Goal: Complete application form

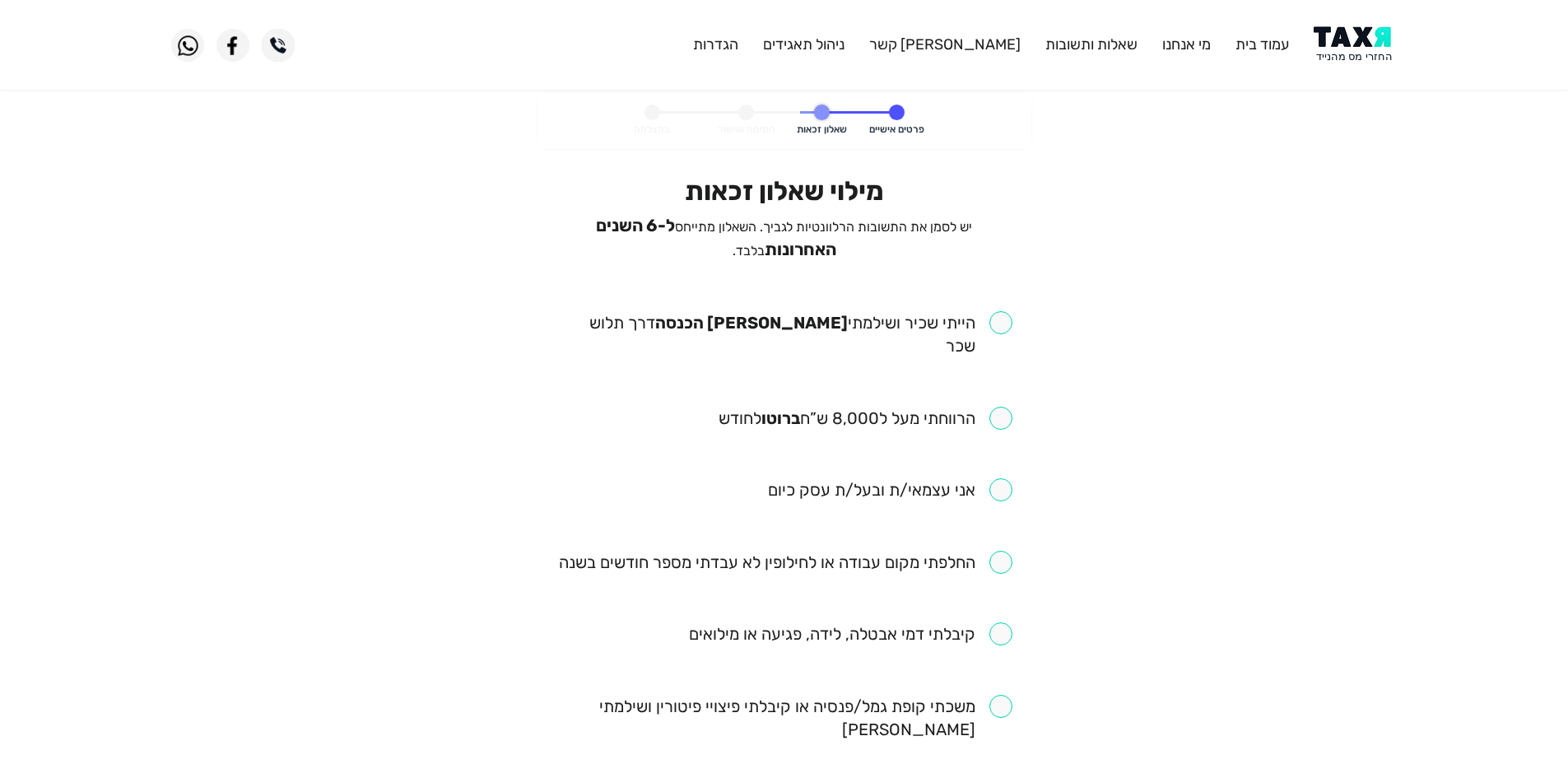
click at [962, 330] on li "הייתי שכיר ושילמתי [PERSON_NAME] הכנסה דרך תלוש שכר" at bounding box center [785, 335] width 456 height 48
click at [985, 311] on input "checkbox" at bounding box center [785, 334] width 456 height 46
checkbox input "true"
click at [982, 406] on input "checkbox" at bounding box center [865, 418] width 294 height 23
checkbox input "true"
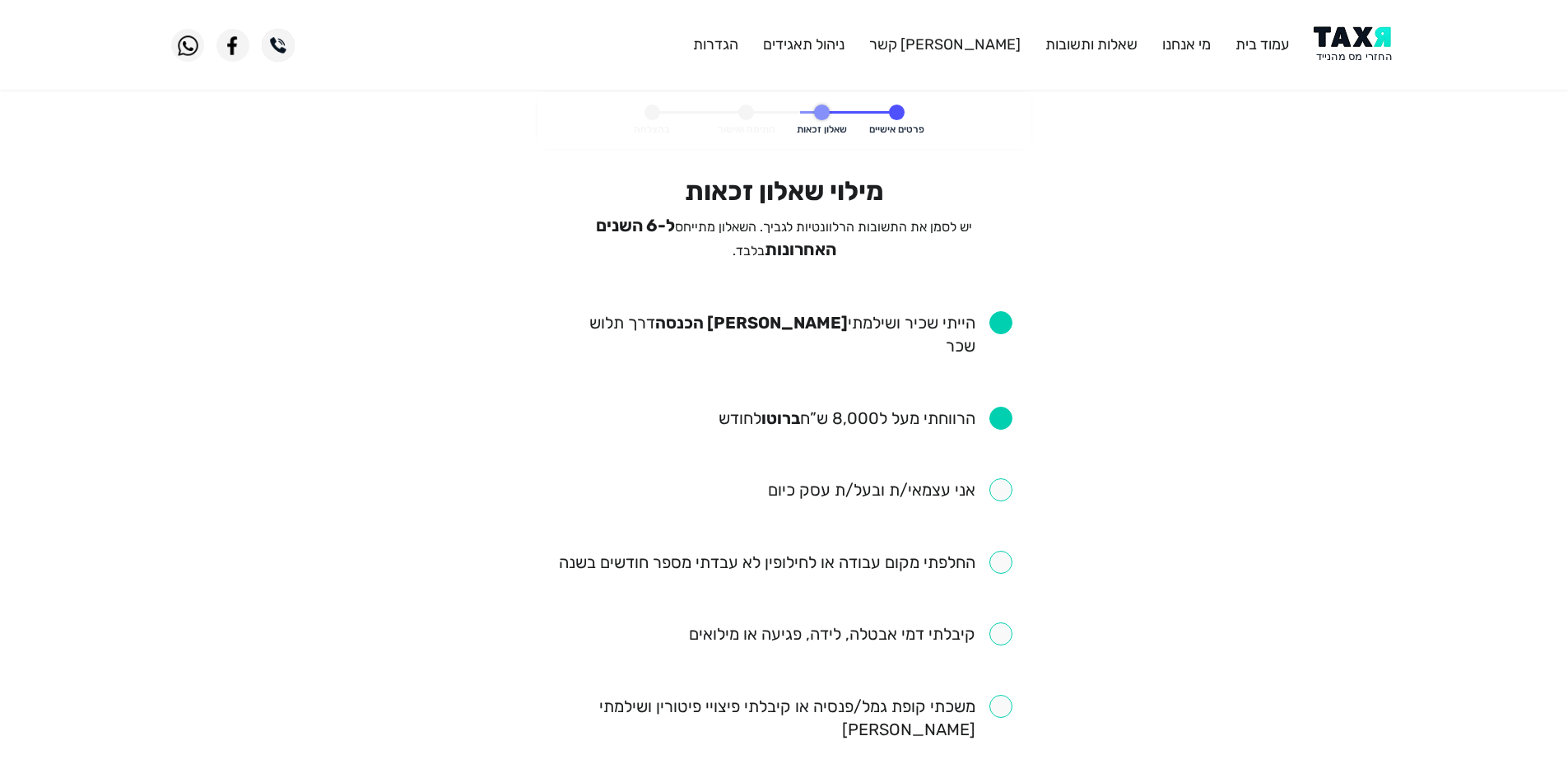
click at [980, 551] on input "checkbox" at bounding box center [785, 562] width 454 height 23
checkbox input "true"
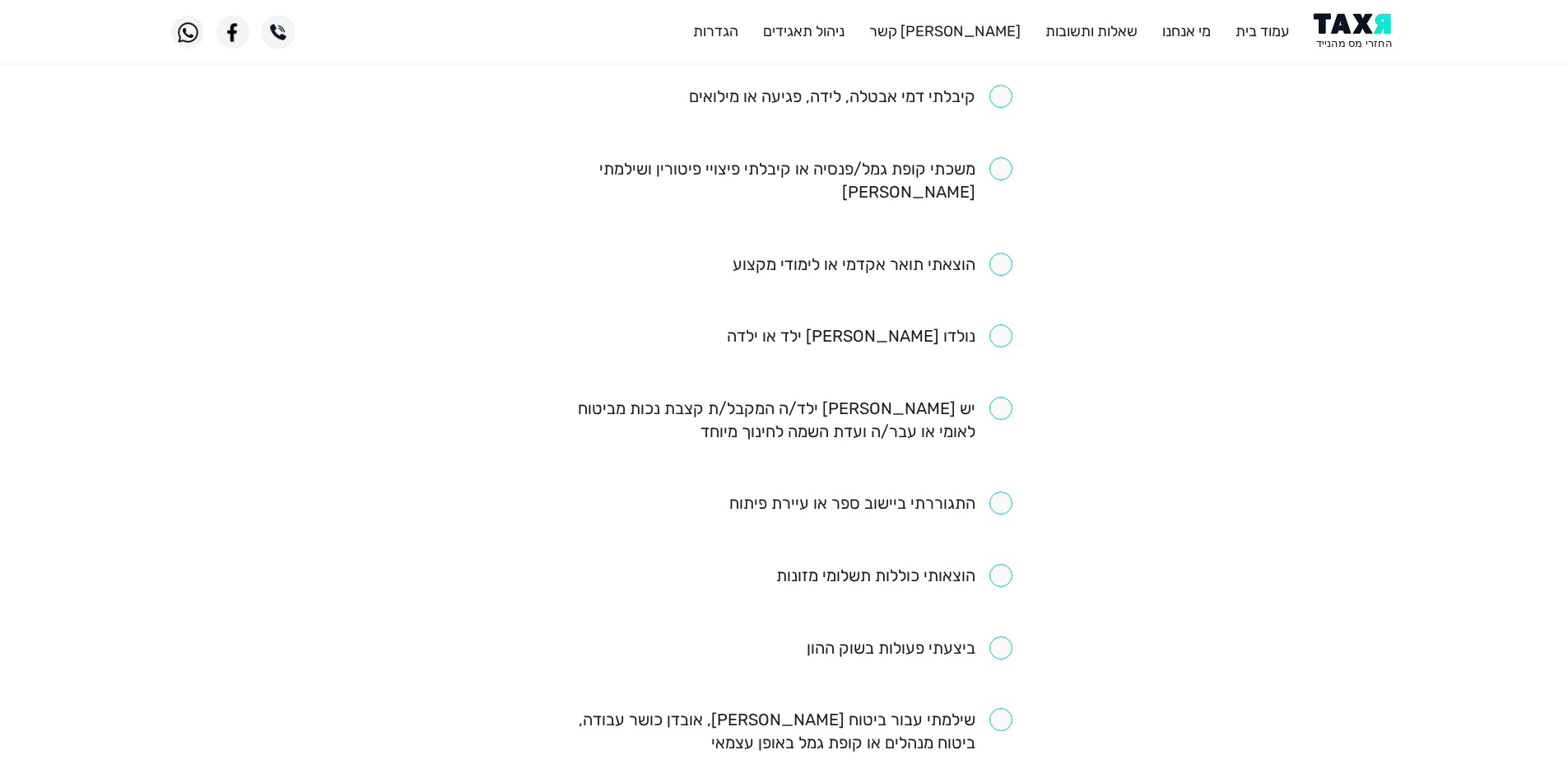
scroll to position [658, 0]
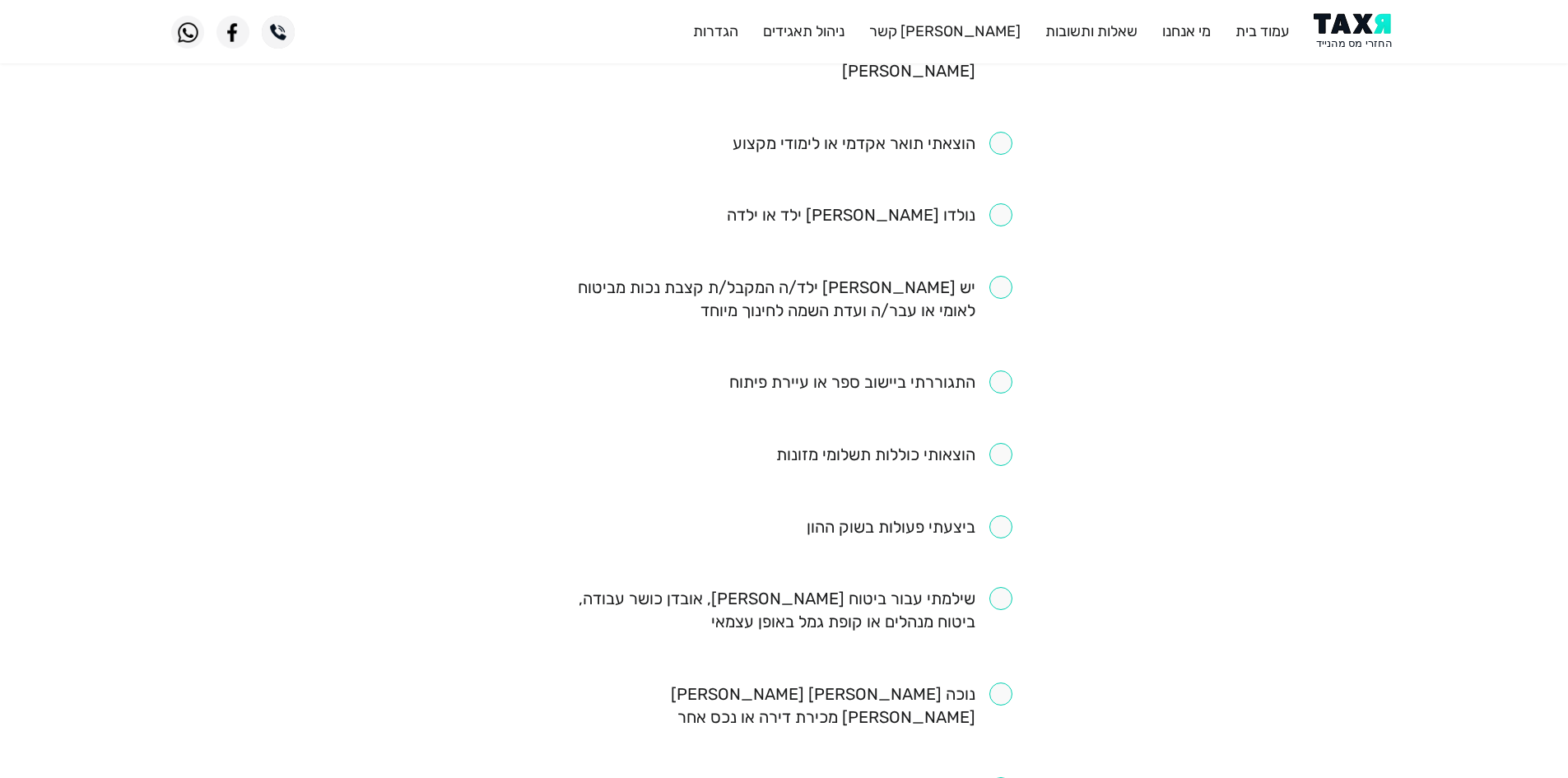
click at [958, 587] on input "checkbox" at bounding box center [785, 609] width 456 height 46
checkbox input "true"
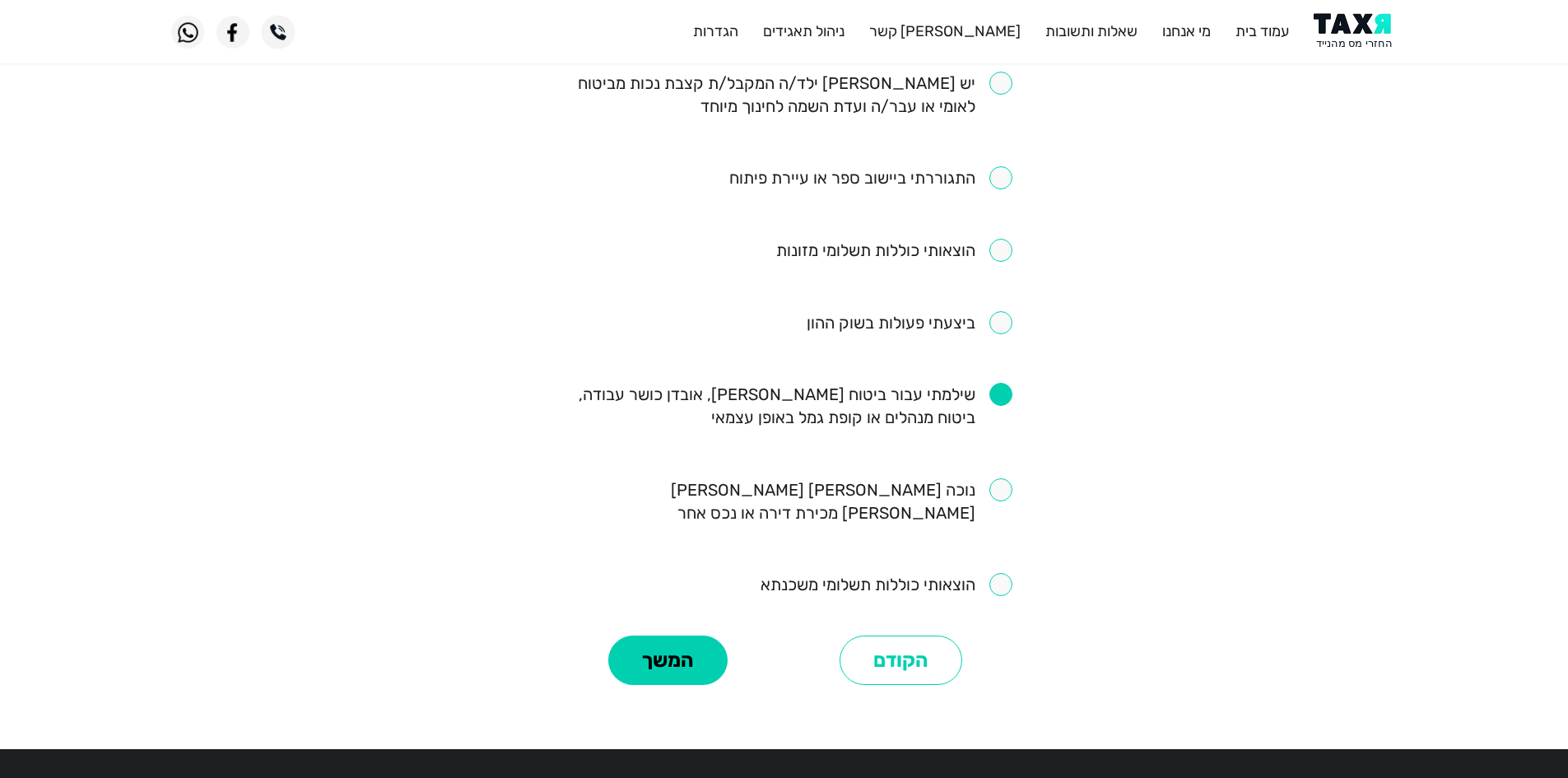
scroll to position [867, 0]
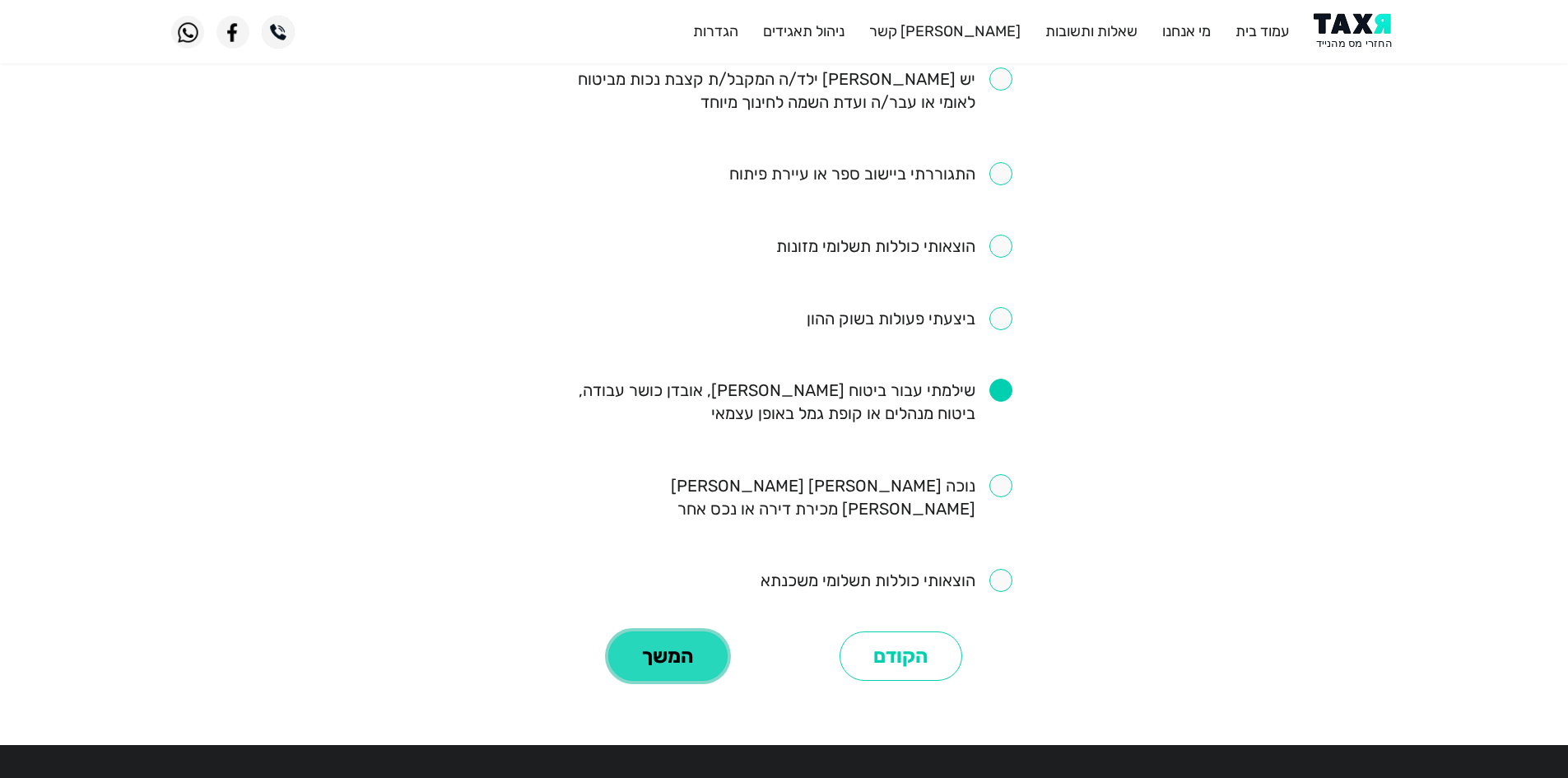
click at [661, 631] on button "המשך" at bounding box center [668, 656] width 120 height 50
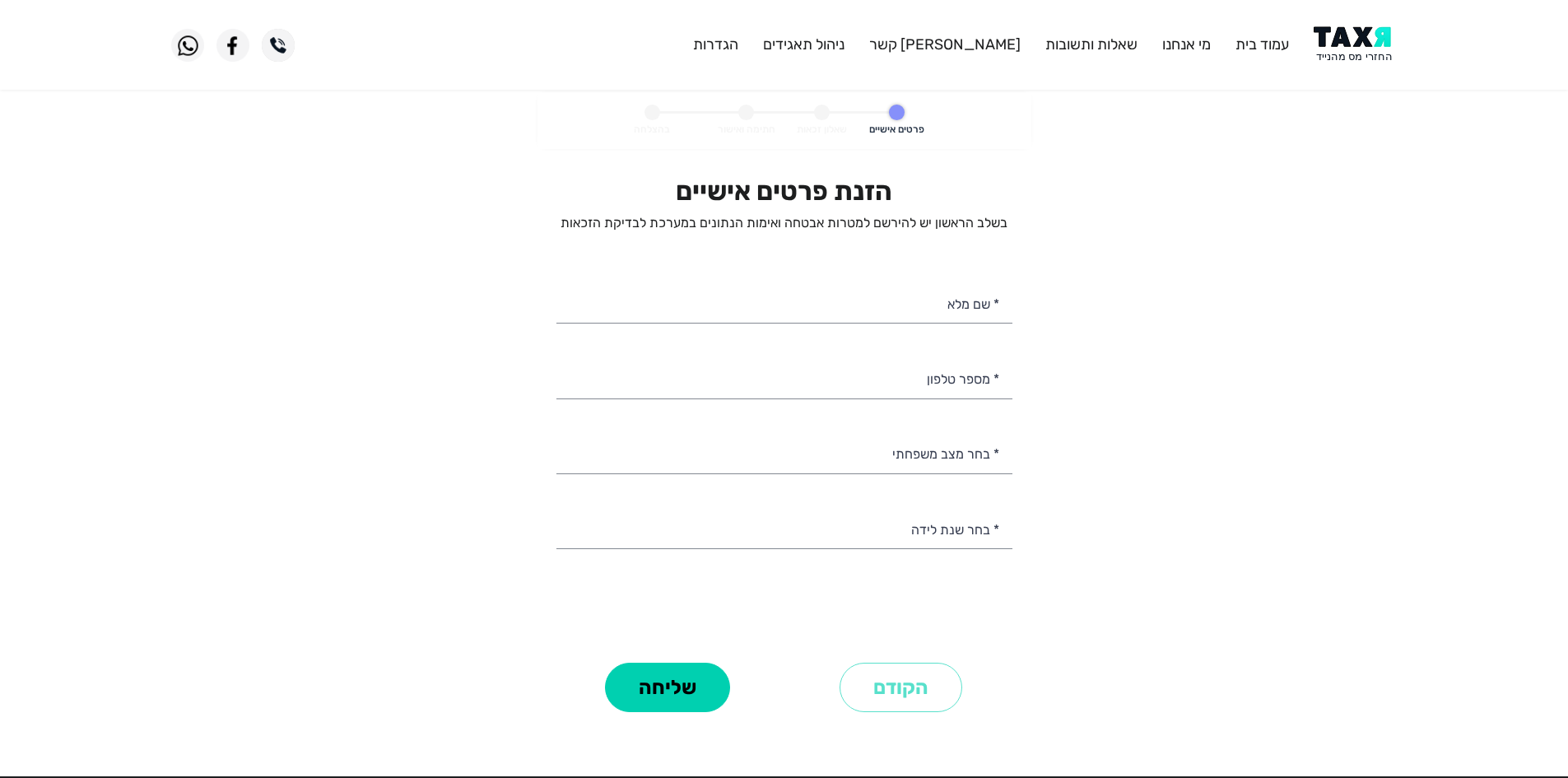
select select
click at [1356, 24] on header "עמוד בית מי אנחנו שאלות ותשובות צור קשר ניהול תאגידים הגדרות" at bounding box center [784, 45] width 1568 height 90
click at [1353, 35] on img at bounding box center [1355, 45] width 83 height 37
select select
